Goal: Task Accomplishment & Management: Manage account settings

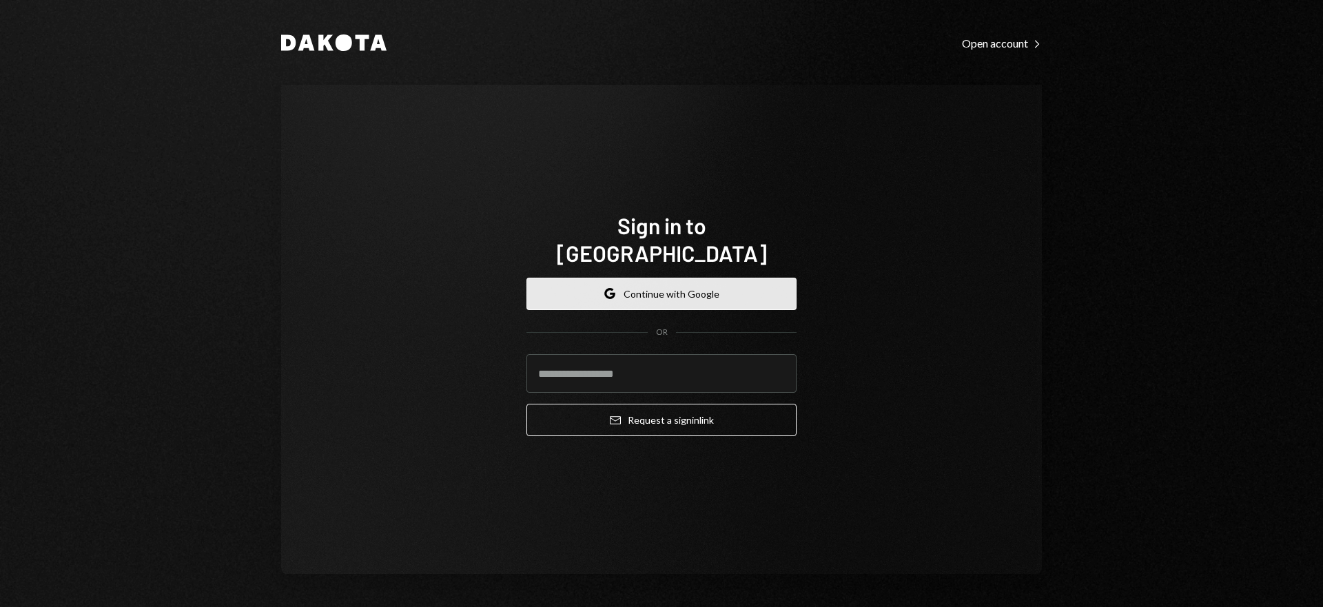
click at [692, 278] on button "Google Continue with Google" at bounding box center [661, 294] width 270 height 32
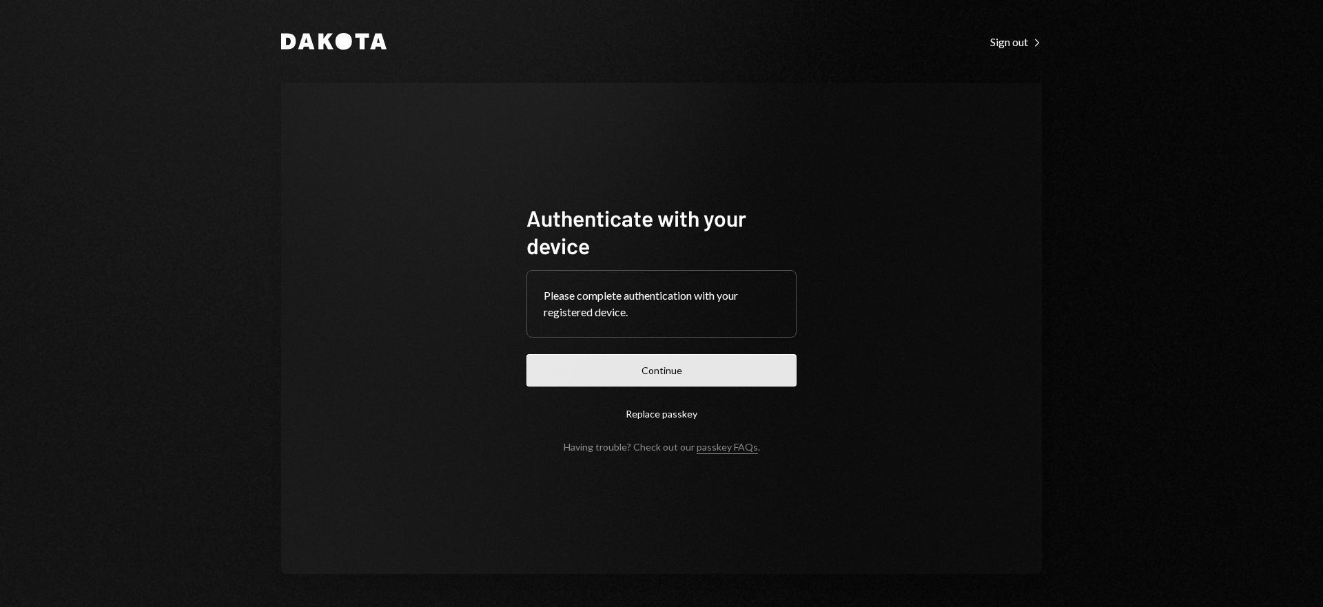
click at [694, 376] on button "Continue" at bounding box center [661, 370] width 270 height 32
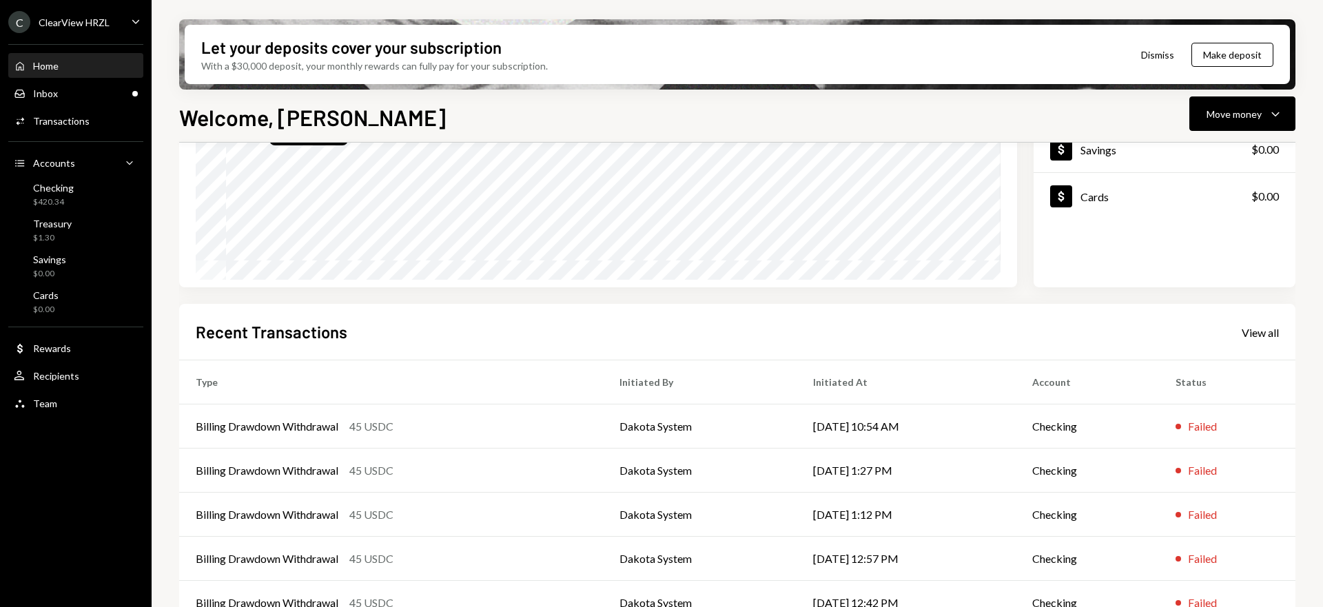
scroll to position [224, 0]
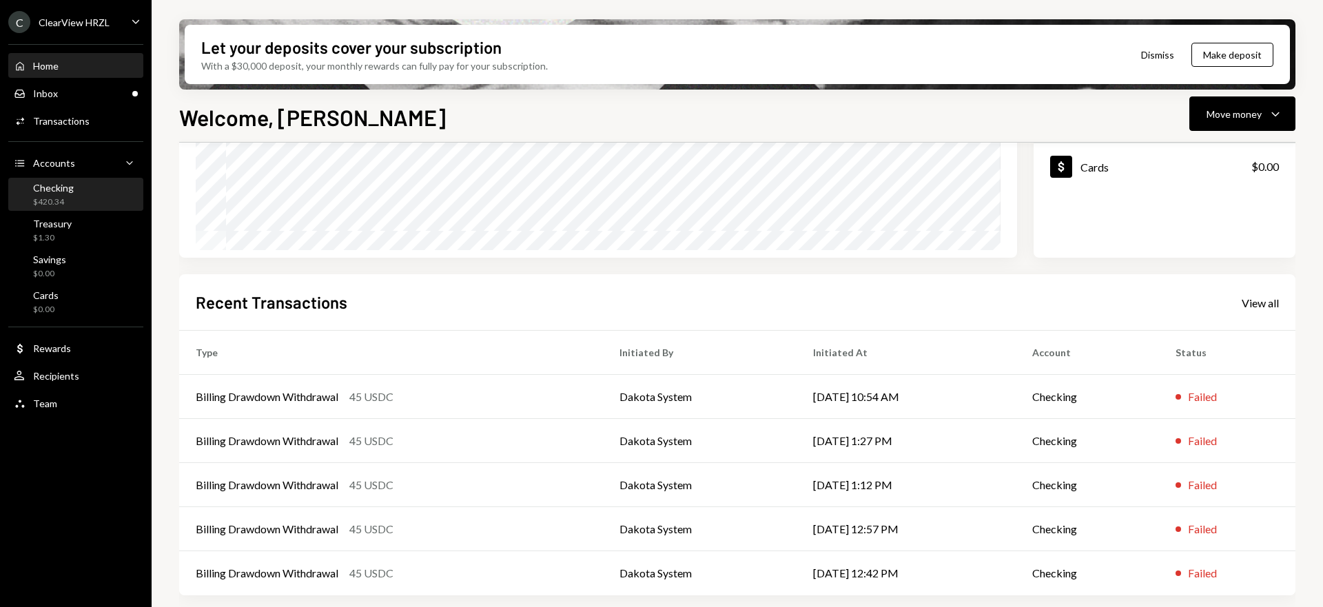
click at [59, 194] on div "Checking $420.34" at bounding box center [53, 195] width 41 height 26
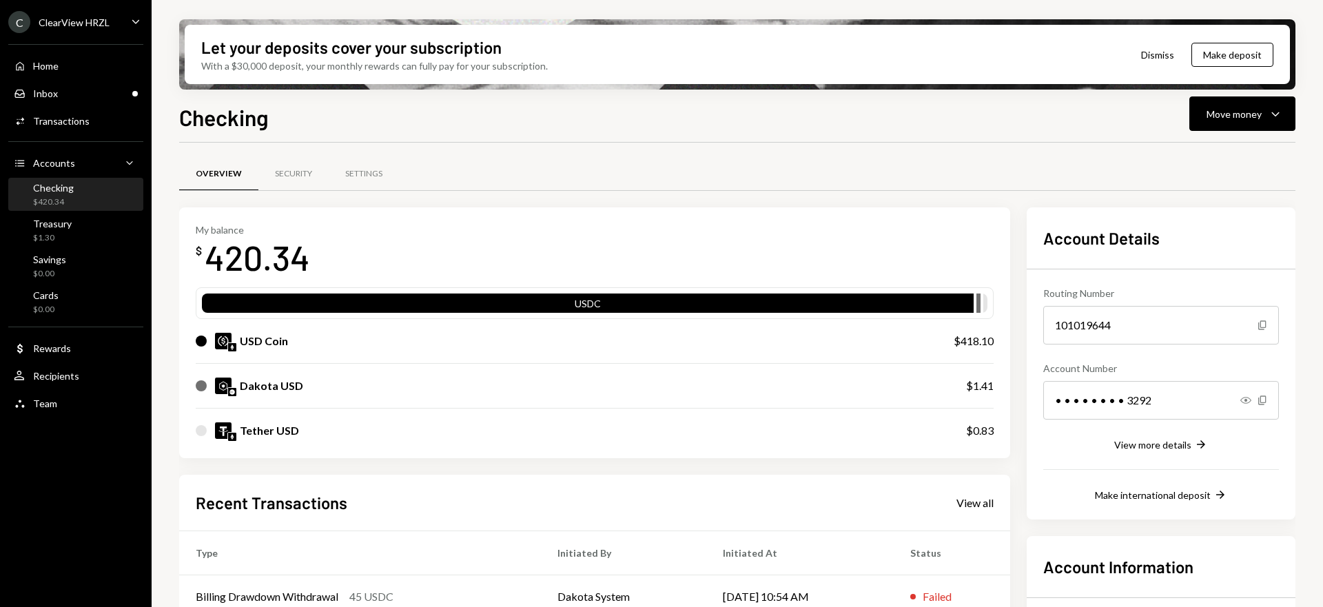
click at [276, 389] on div "Dakota USD" at bounding box center [271, 386] width 63 height 17
click at [287, 387] on div "Dakota USD" at bounding box center [271, 386] width 63 height 17
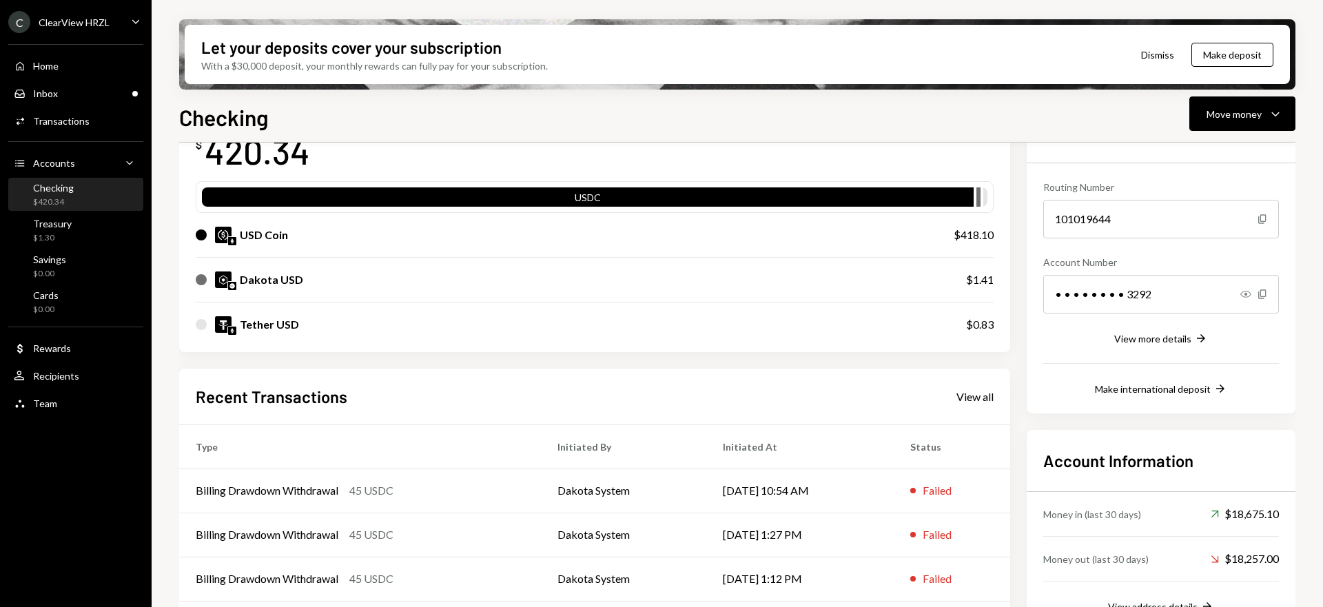
scroll to position [200, 0]
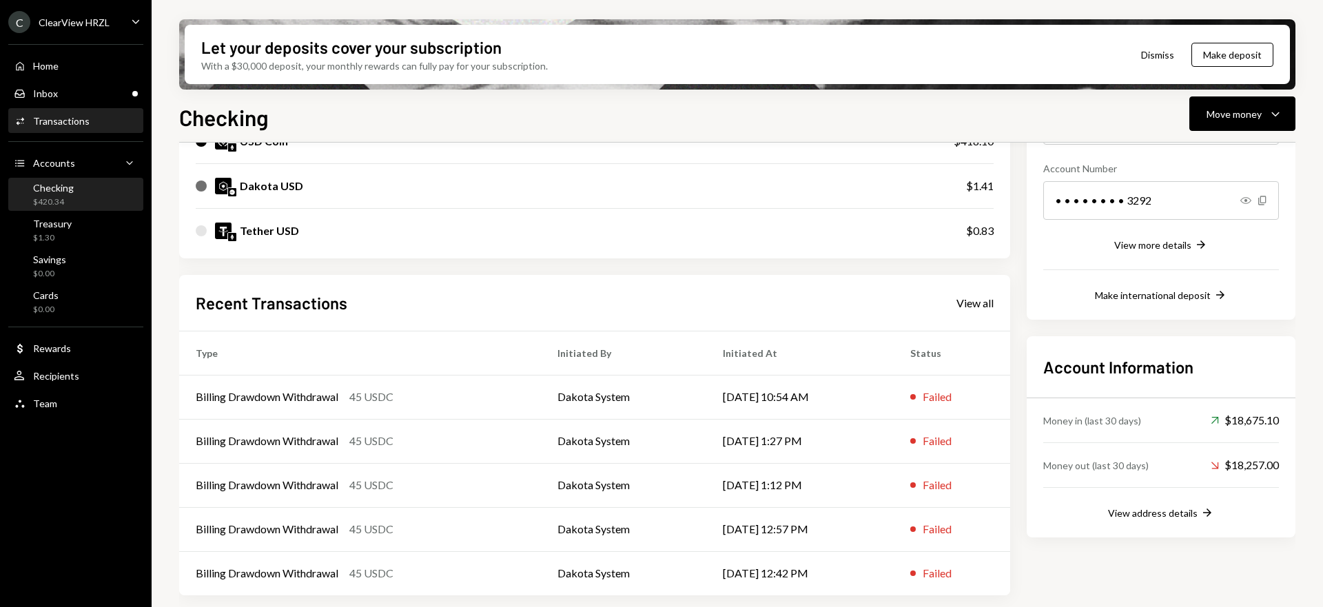
click at [61, 132] on div "Activities Transactions" at bounding box center [76, 121] width 124 height 23
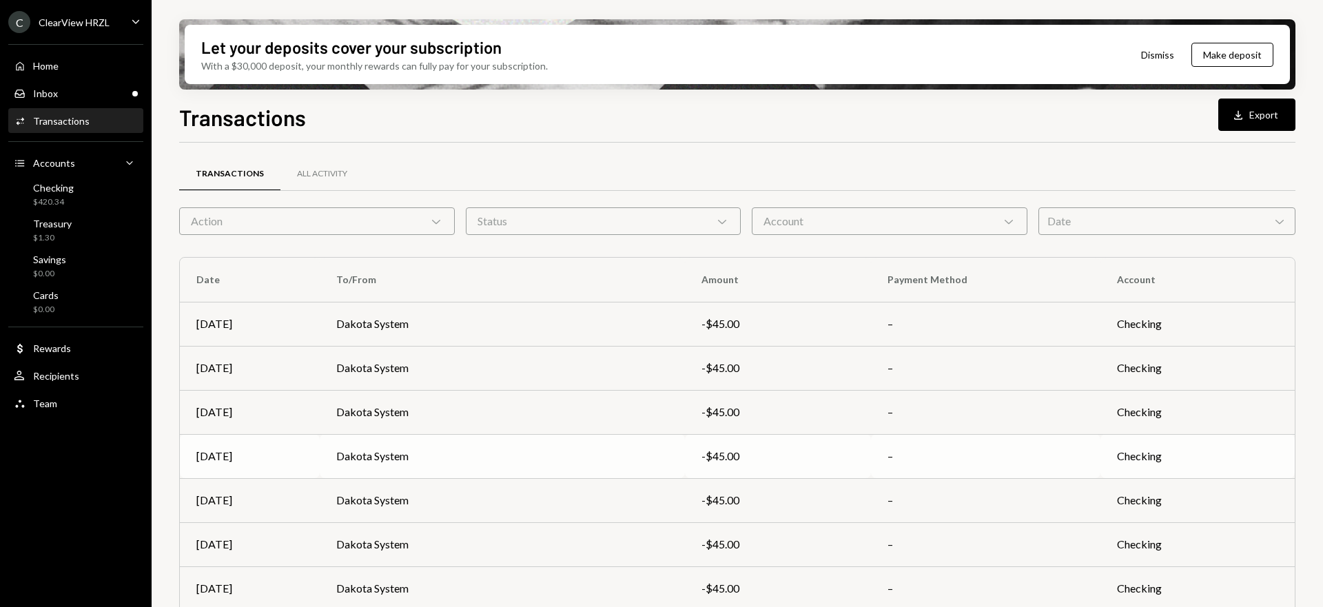
scroll to position [178, 0]
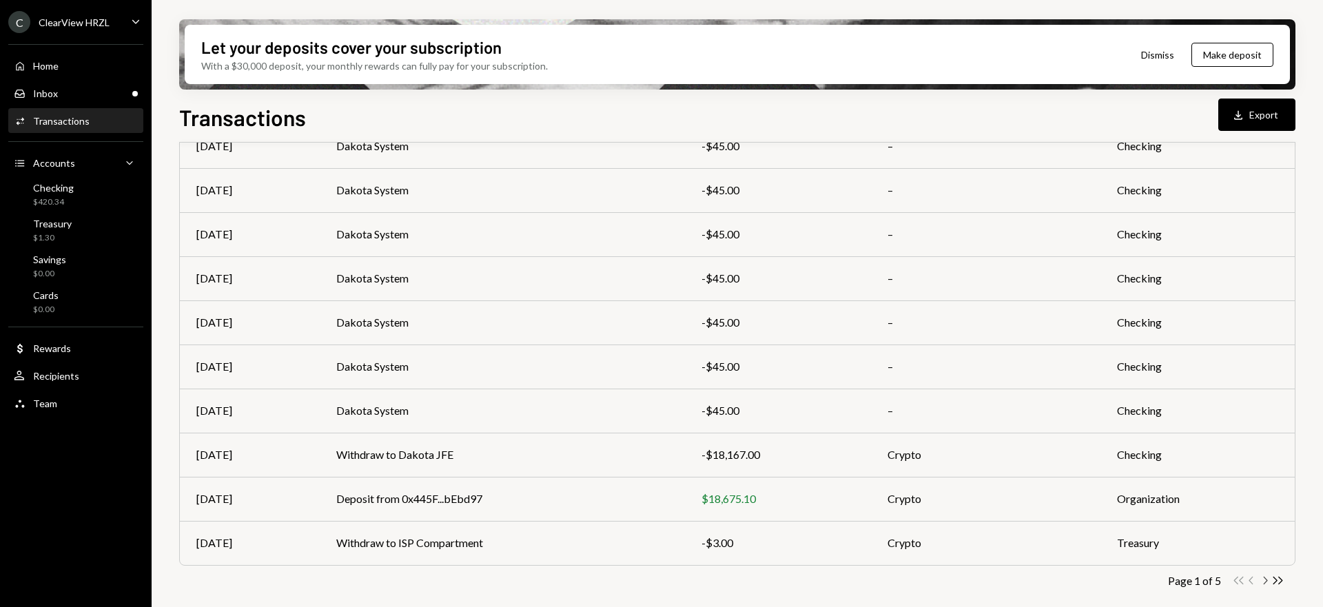
click at [1264, 580] on icon "Chevron Right" at bounding box center [1264, 580] width 13 height 13
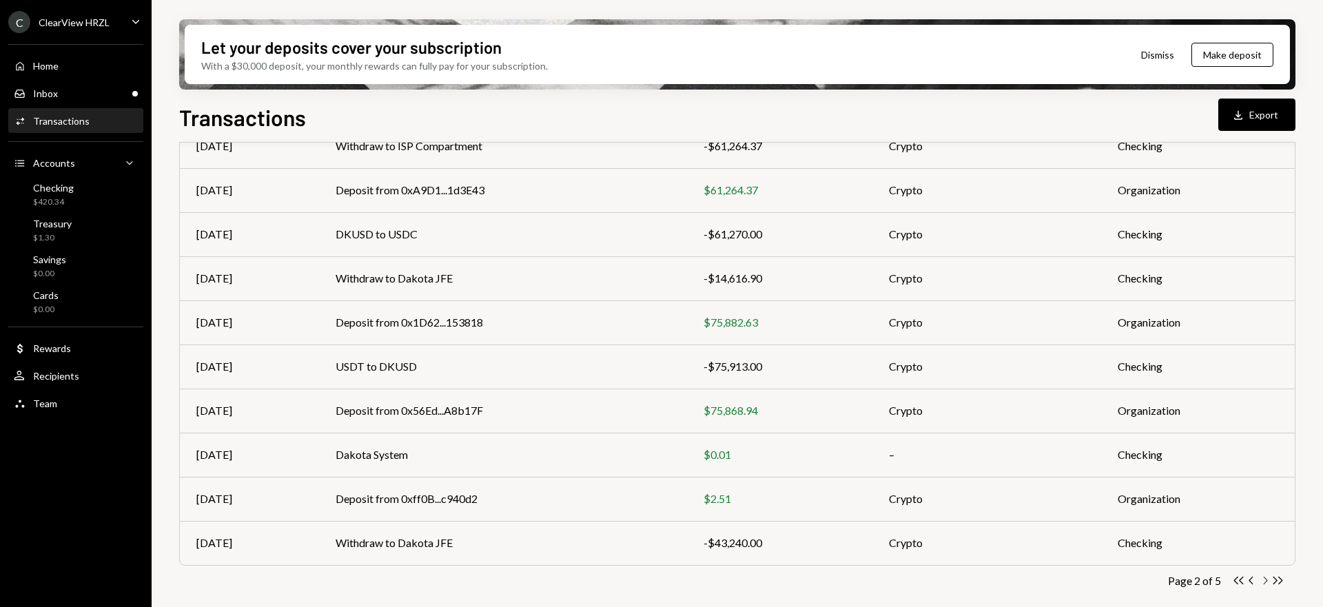
click at [1264, 582] on icon "Chevron Right" at bounding box center [1264, 580] width 13 height 13
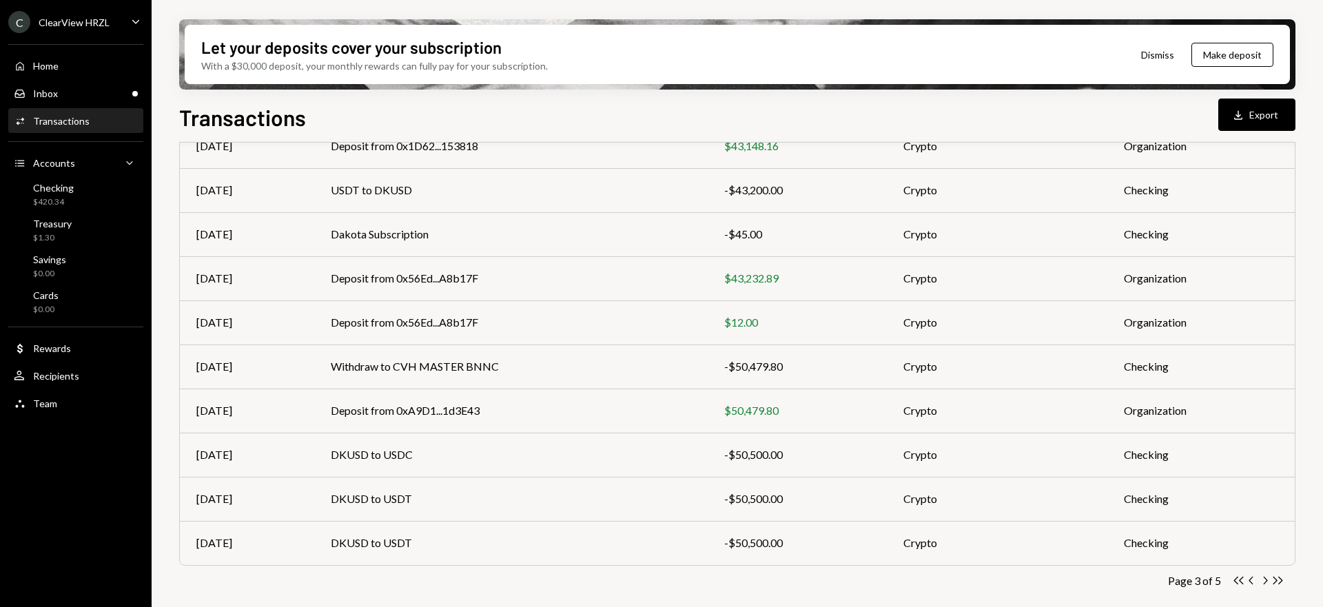
click at [1264, 582] on icon "Chevron Right" at bounding box center [1264, 580] width 13 height 13
